Goal: Navigation & Orientation: Find specific page/section

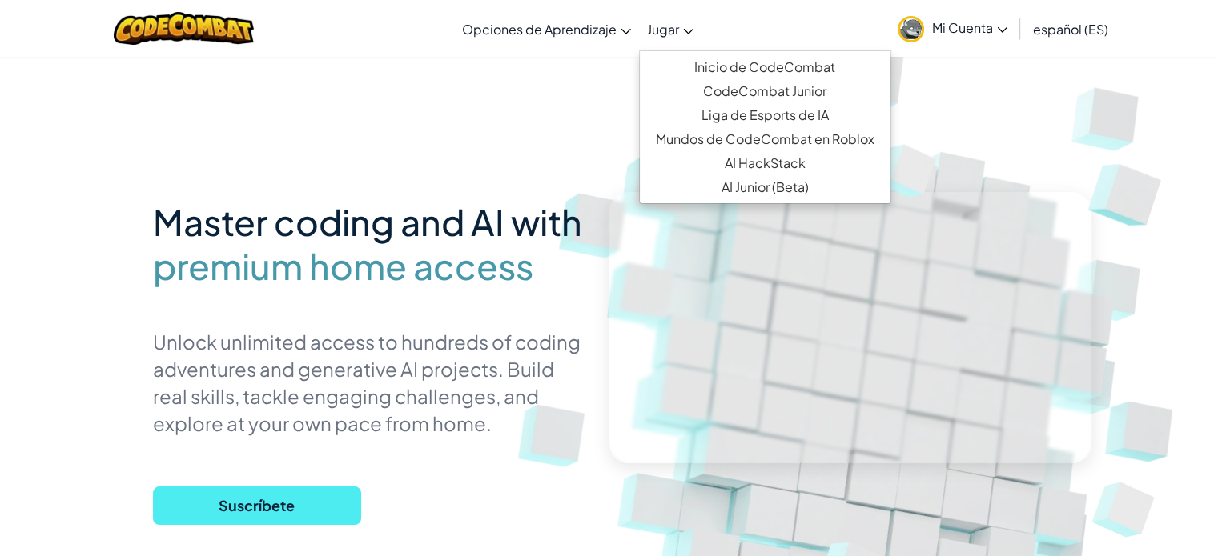
click at [685, 29] on icon at bounding box center [688, 32] width 10 height 6
click at [703, 62] on link "Inicio de CodeCombat" at bounding box center [765, 67] width 251 height 24
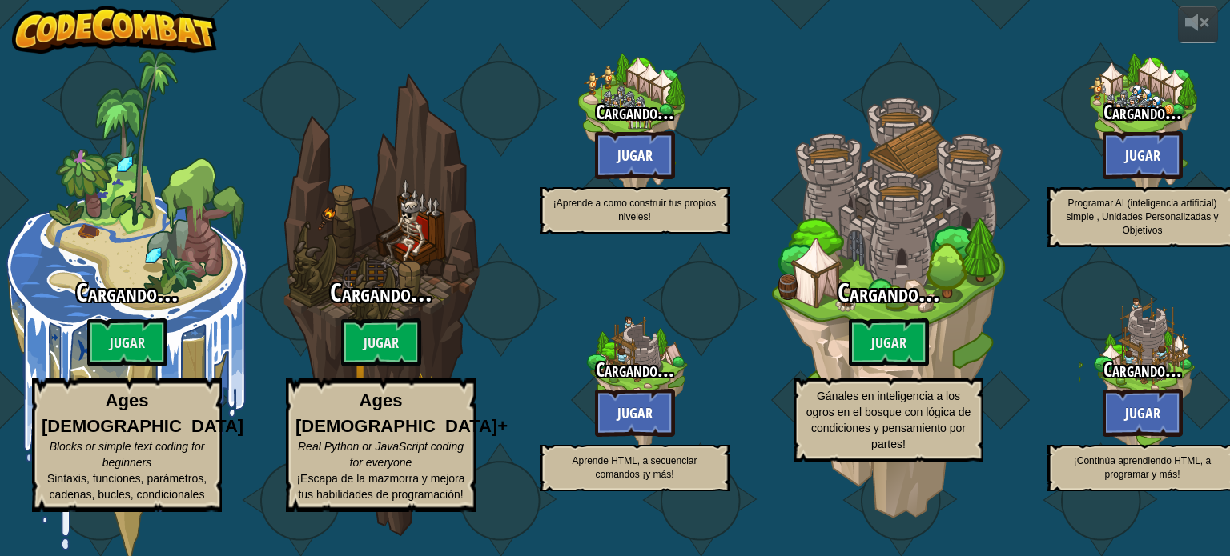
select select "es-ES"
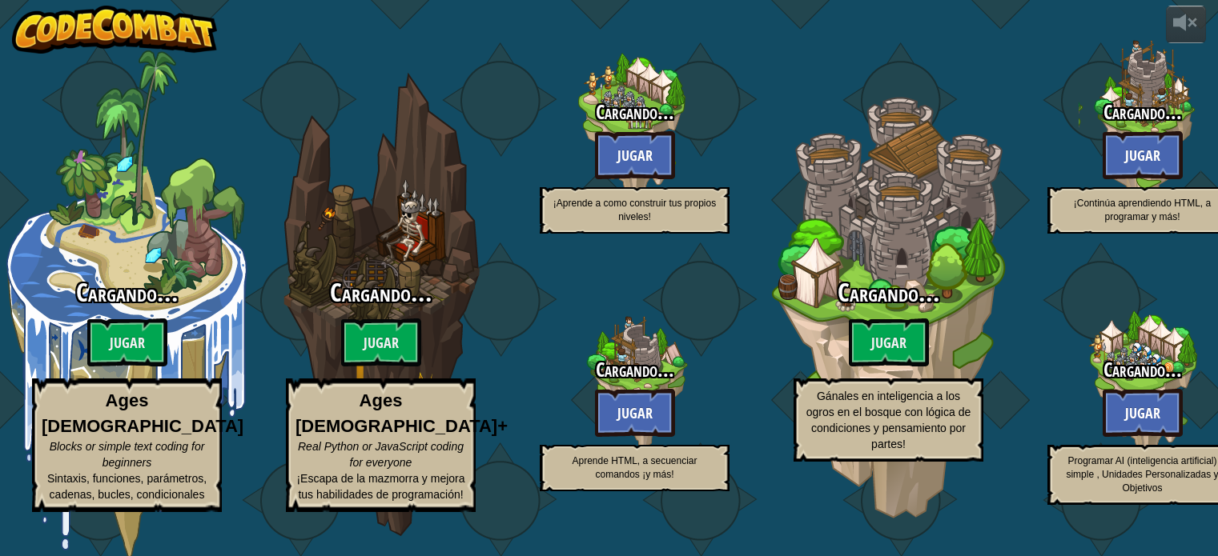
select select "es-ES"
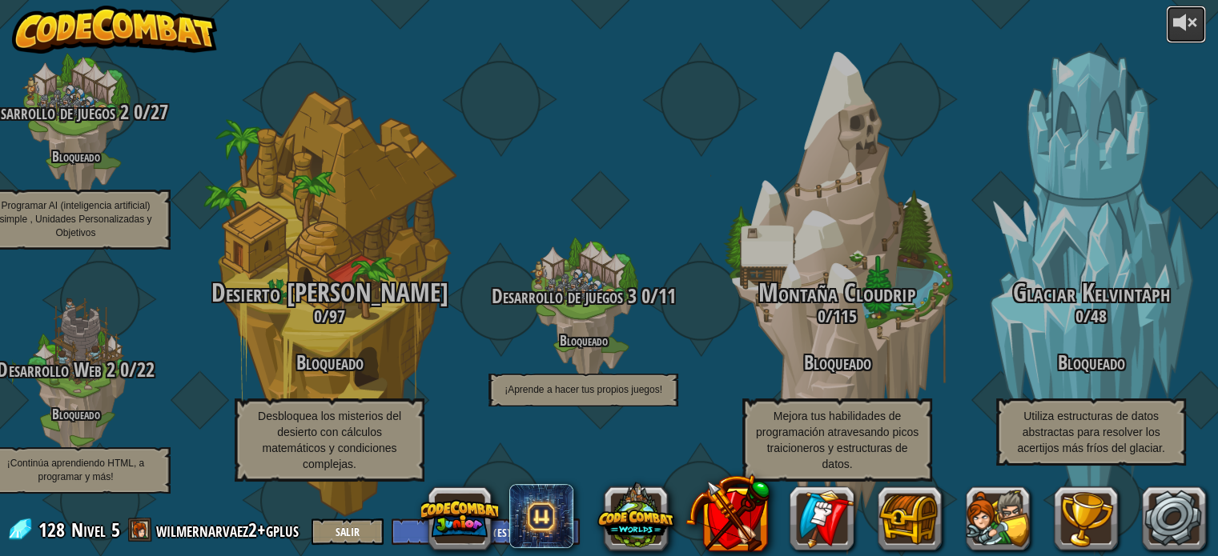
click at [1196, 22] on div at bounding box center [1186, 23] width 26 height 26
click at [371, 531] on button "Salir" at bounding box center [347, 532] width 72 height 26
